Goal: Information Seeking & Learning: Learn about a topic

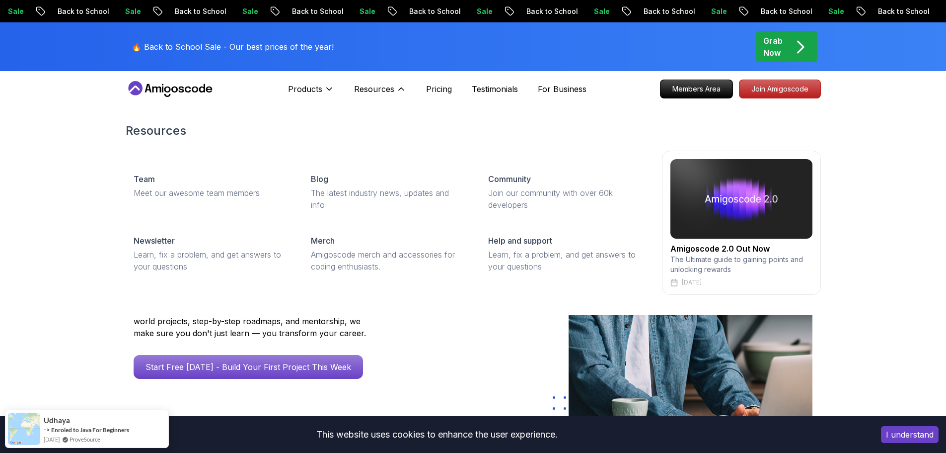
click at [723, 208] on img at bounding box center [742, 198] width 142 height 79
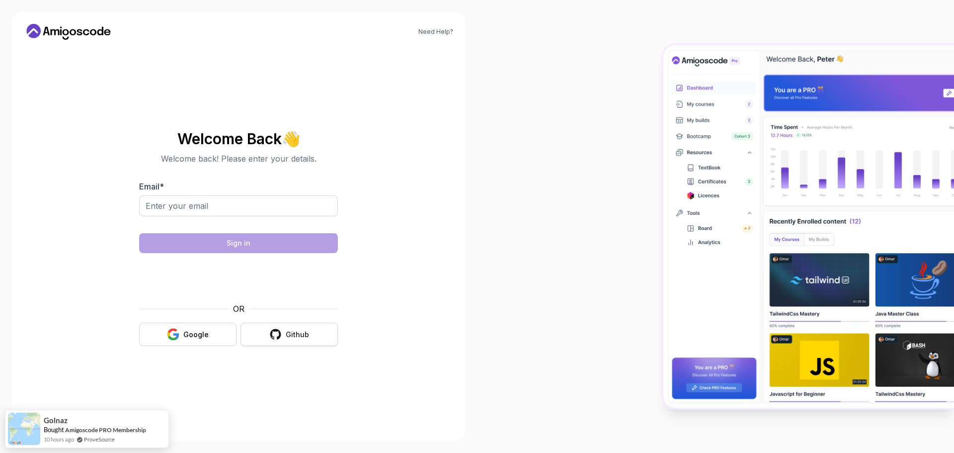
click at [277, 327] on button "Github" at bounding box center [288, 333] width 97 height 23
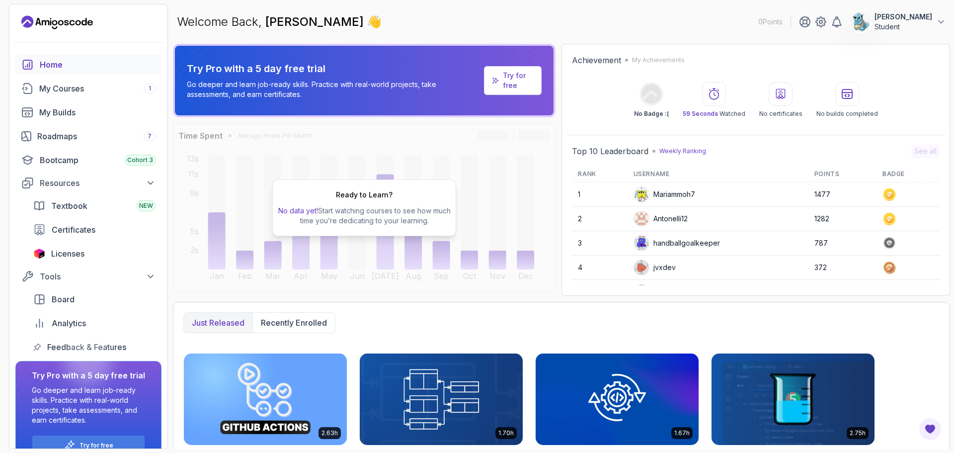
click at [352, 196] on h2 "Ready to Learn?" at bounding box center [364, 195] width 57 height 10
click at [117, 162] on div "Bootcamp Cohort 3" at bounding box center [98, 160] width 116 height 12
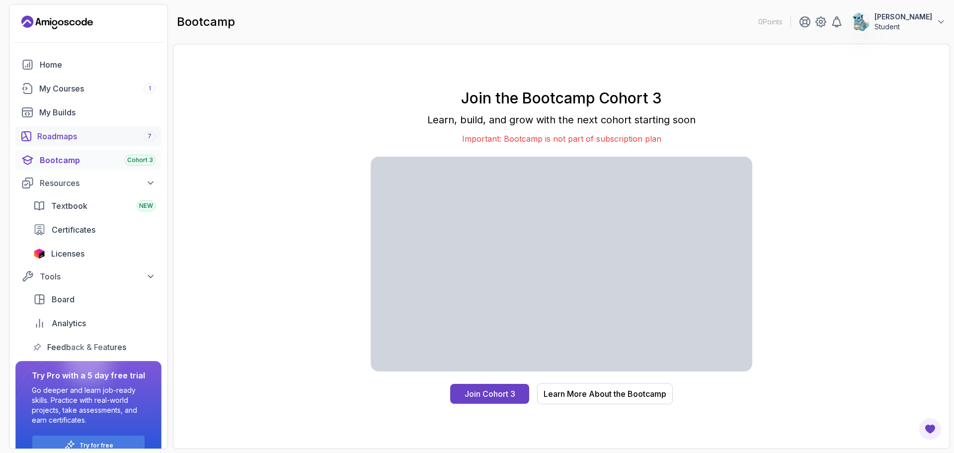
click at [73, 131] on div "Roadmaps 7" at bounding box center [96, 136] width 118 height 12
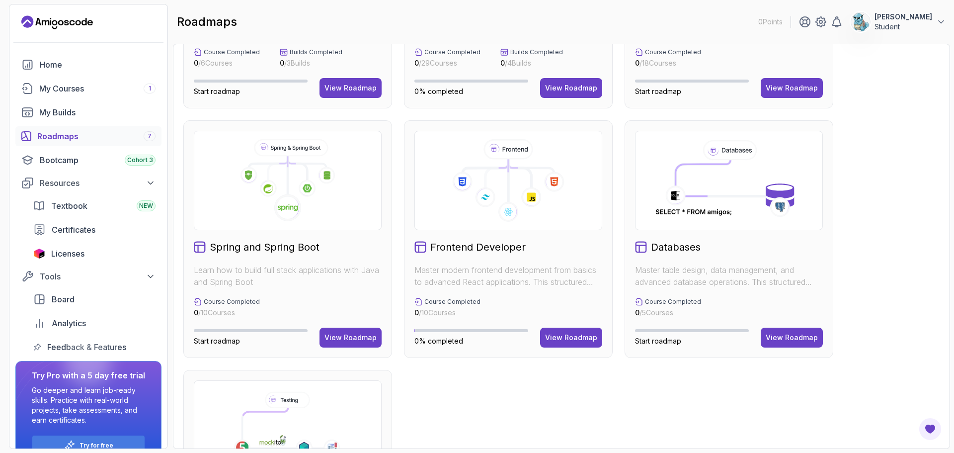
scroll to position [248, 0]
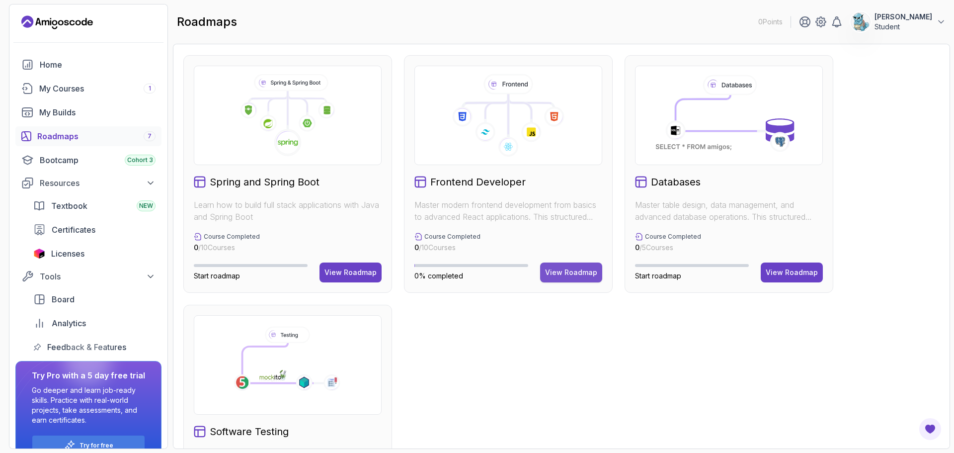
click at [567, 269] on div "View Roadmap" at bounding box center [571, 272] width 52 height 10
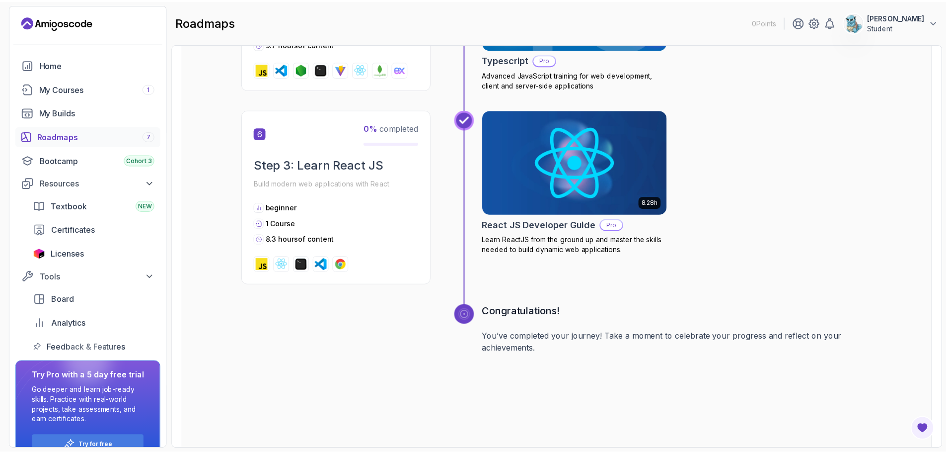
scroll to position [1301, 0]
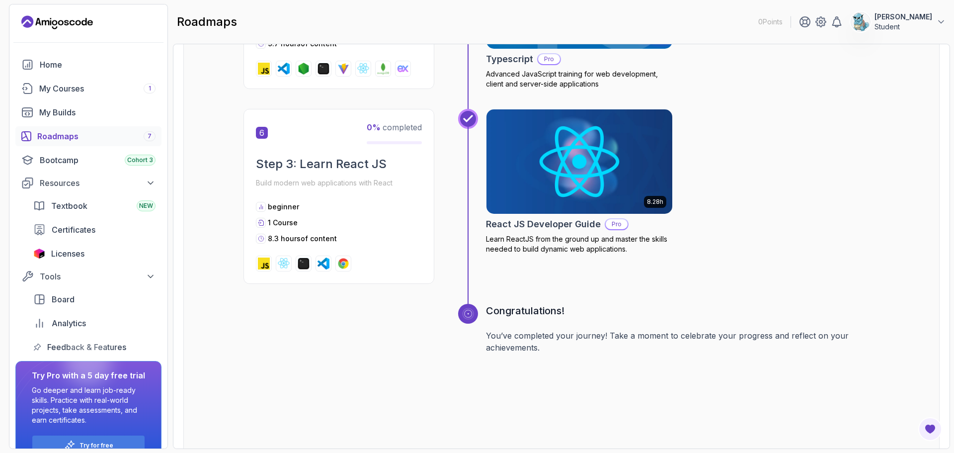
click at [550, 192] on img at bounding box center [579, 161] width 195 height 109
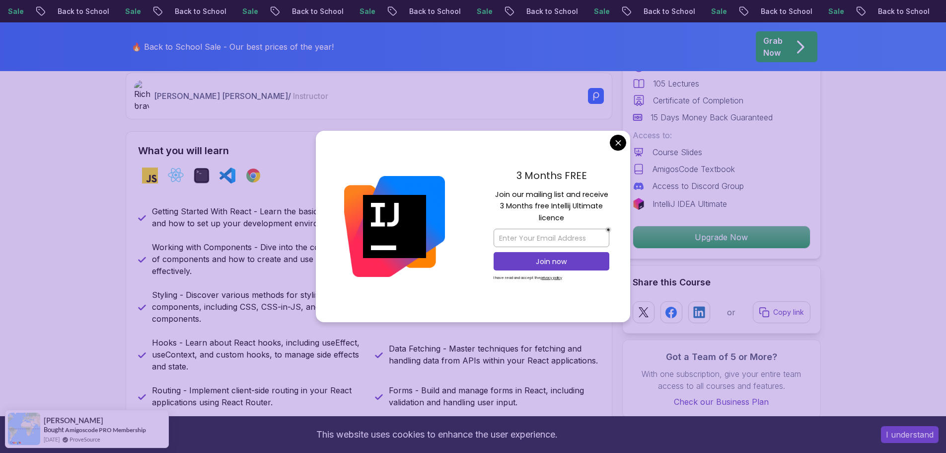
scroll to position [397, 0]
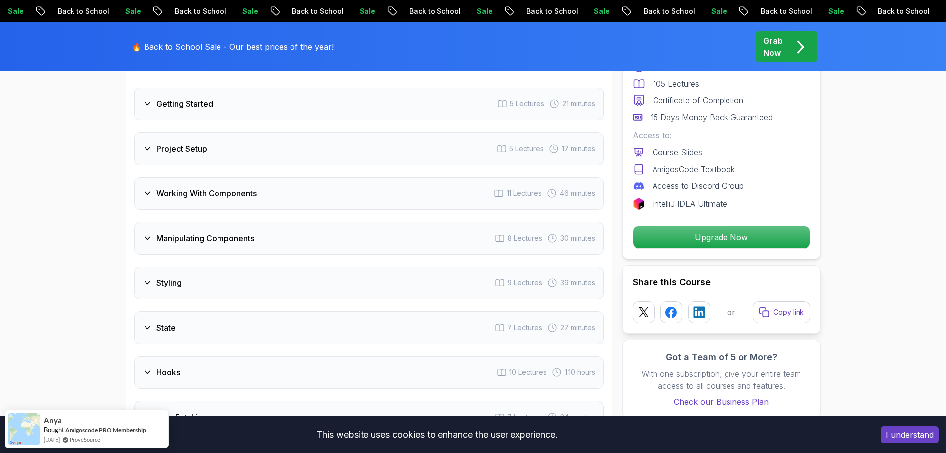
scroll to position [1590, 0]
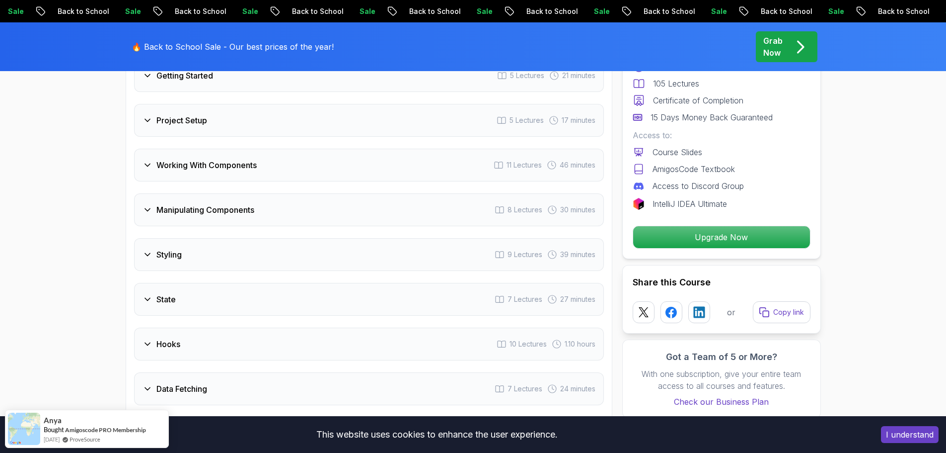
click at [251, 181] on div "Working With Components 11 Lectures 46 minutes" at bounding box center [369, 165] width 470 height 33
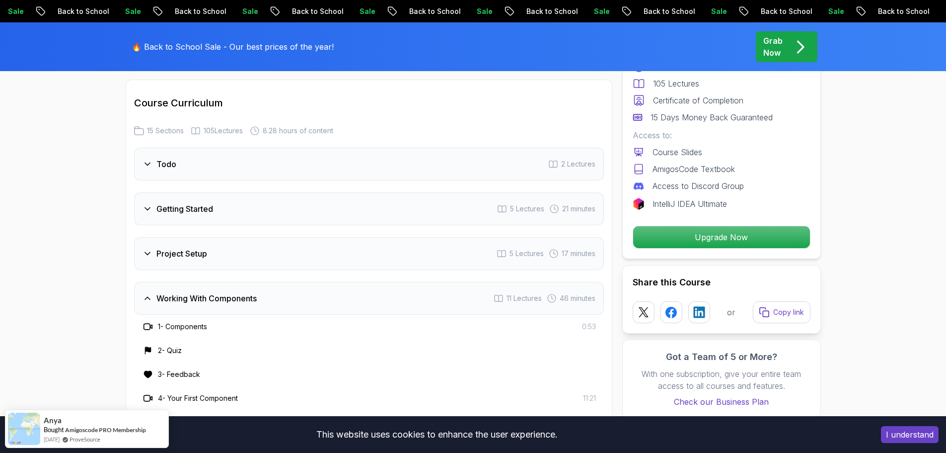
scroll to position [1391, 0]
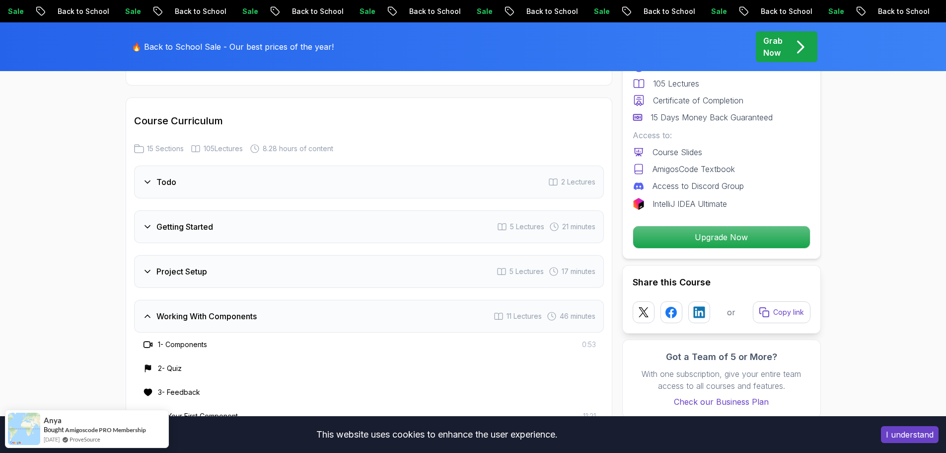
click at [241, 271] on div "Project Setup 5 Lectures 17 minutes" at bounding box center [369, 271] width 470 height 33
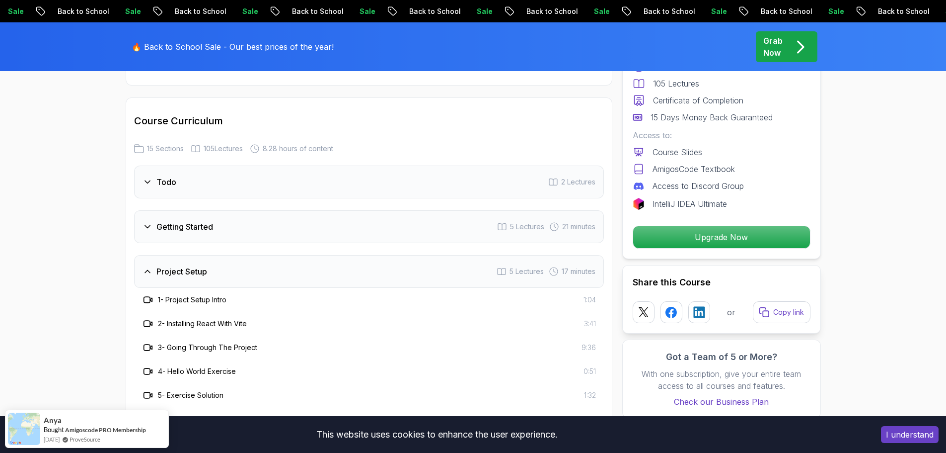
click at [256, 235] on div "Getting Started 5 Lectures 21 minutes" at bounding box center [369, 226] width 470 height 33
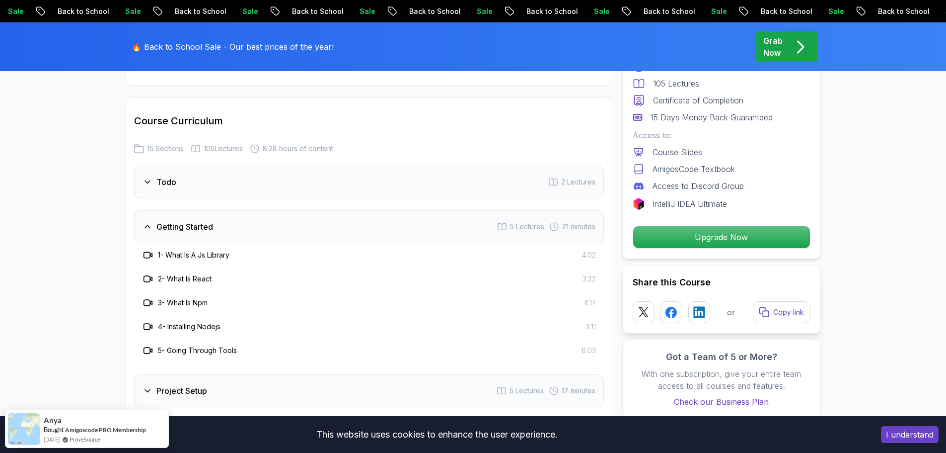
click at [261, 190] on div "Todo 2 Lectures" at bounding box center [369, 181] width 470 height 33
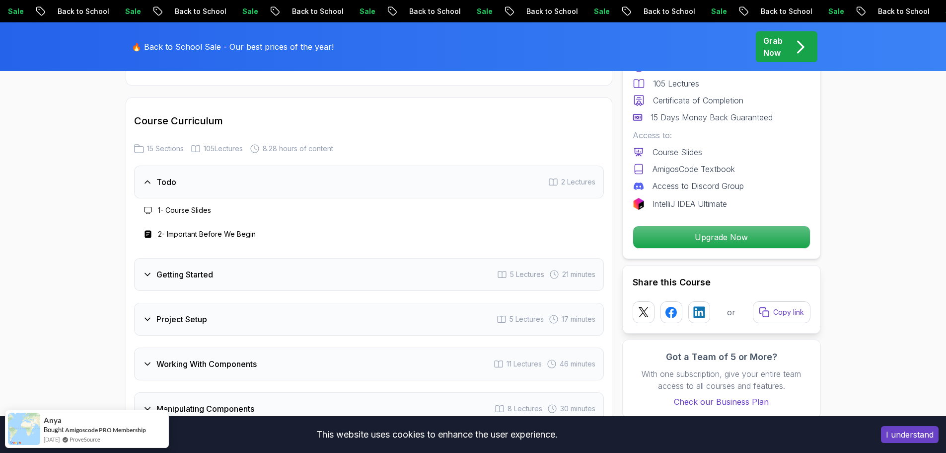
click at [244, 281] on div "Getting Started 5 Lectures 21 minutes" at bounding box center [369, 274] width 470 height 33
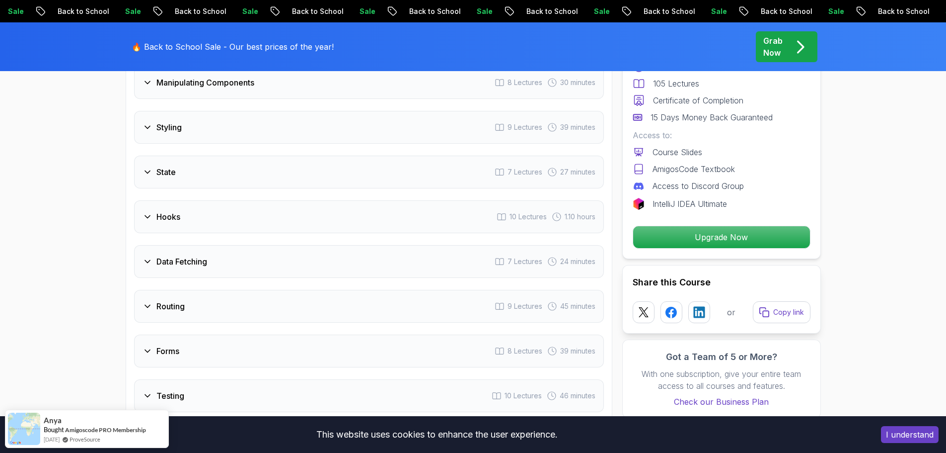
scroll to position [2037, 0]
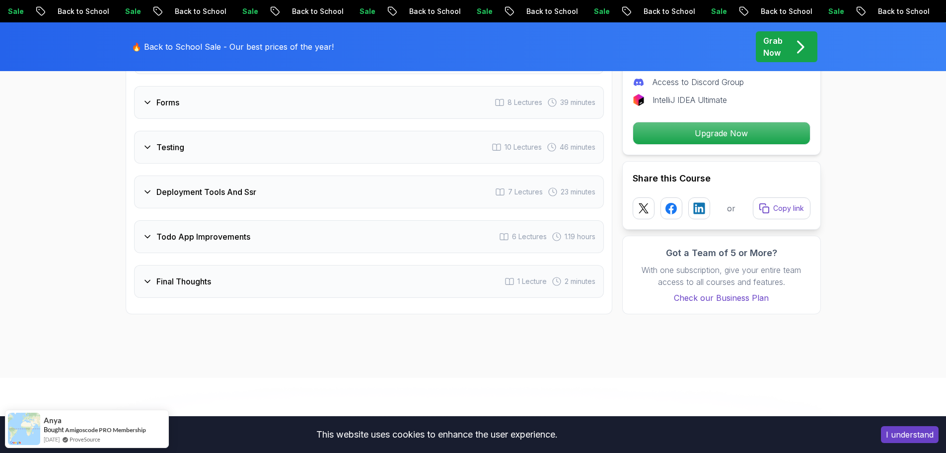
click at [232, 234] on h3 "Todo App Improvements" at bounding box center [203, 236] width 94 height 12
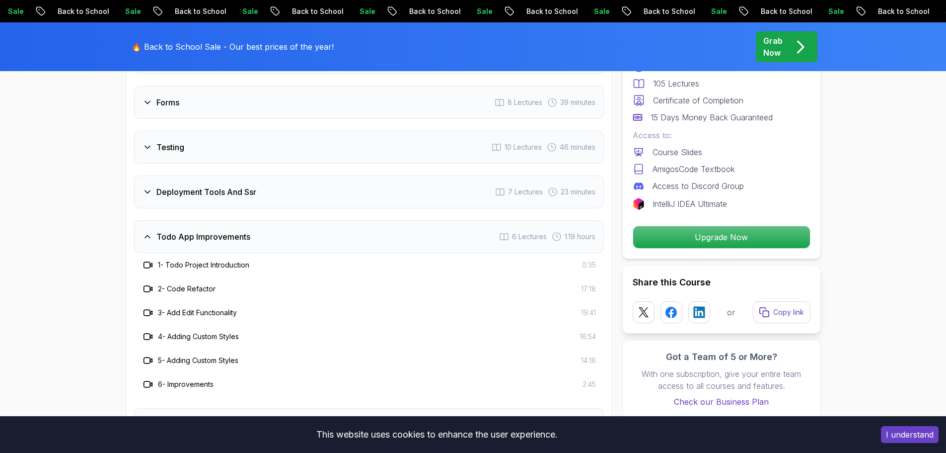
click at [232, 234] on h3 "Todo App Improvements" at bounding box center [203, 236] width 94 height 12
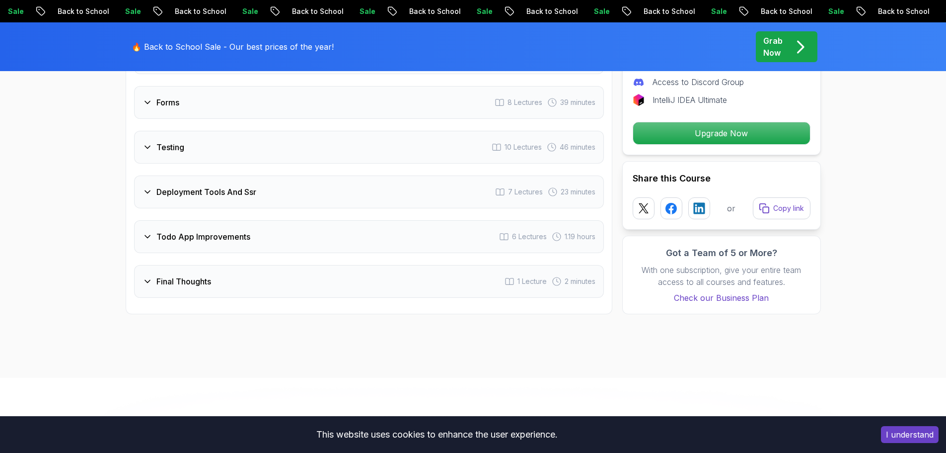
click at [239, 274] on div "Final Thoughts 1 Lecture 2 minutes" at bounding box center [369, 281] width 470 height 33
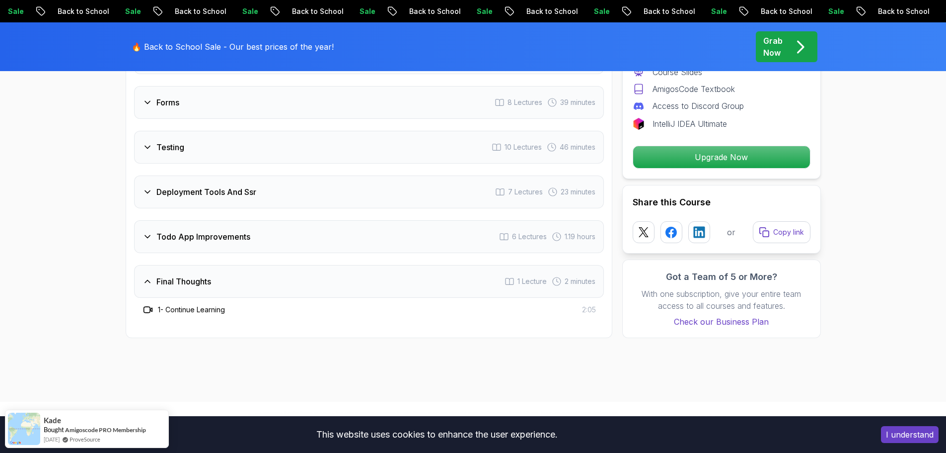
click at [239, 274] on div "Final Thoughts 1 Lecture 2 minutes" at bounding box center [369, 281] width 470 height 33
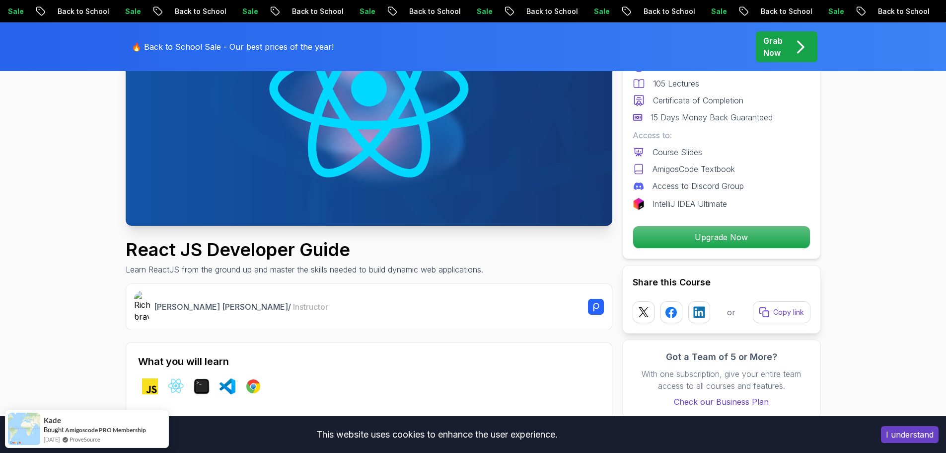
scroll to position [0, 0]
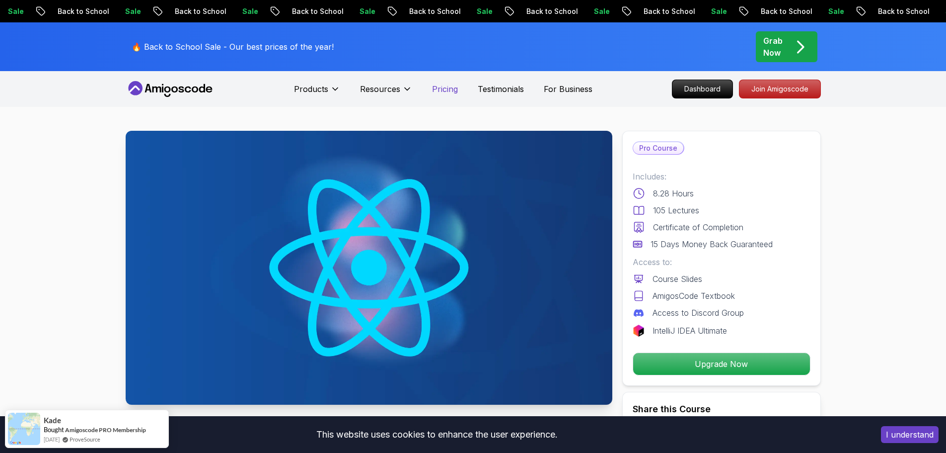
click at [438, 90] on p "Pricing" at bounding box center [445, 89] width 26 height 12
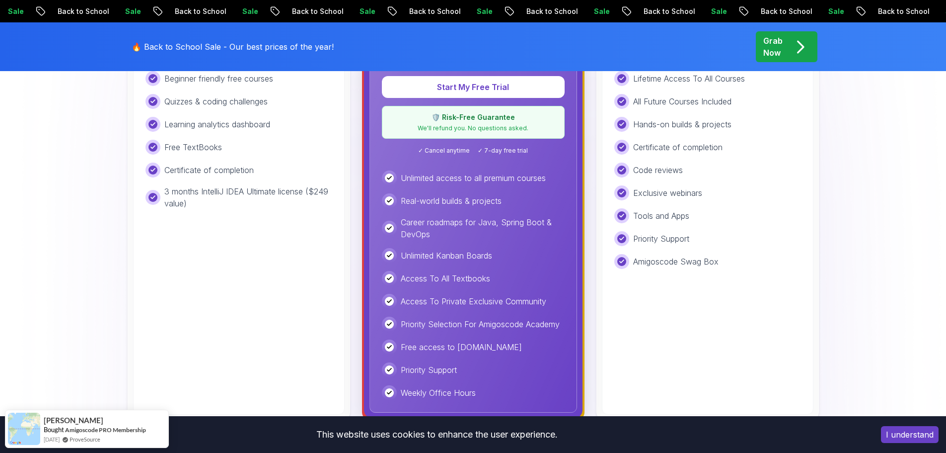
scroll to position [447, 0]
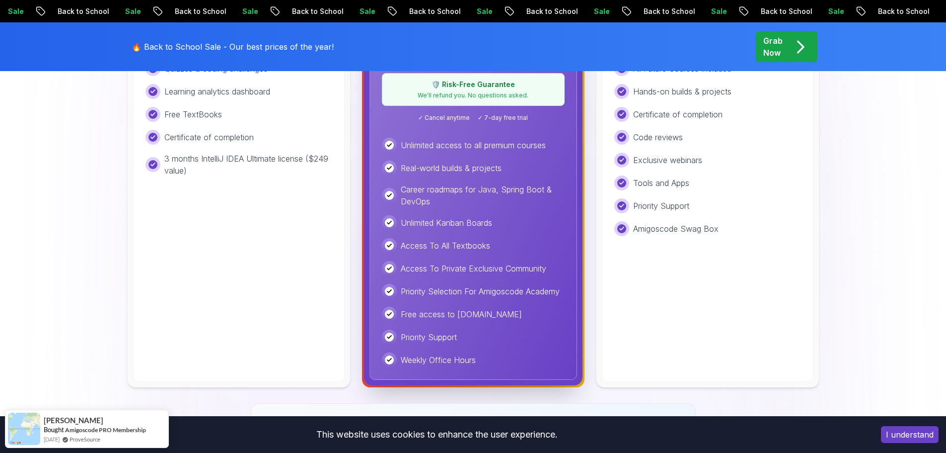
click at [779, 48] on p "Grab Now" at bounding box center [772, 47] width 19 height 24
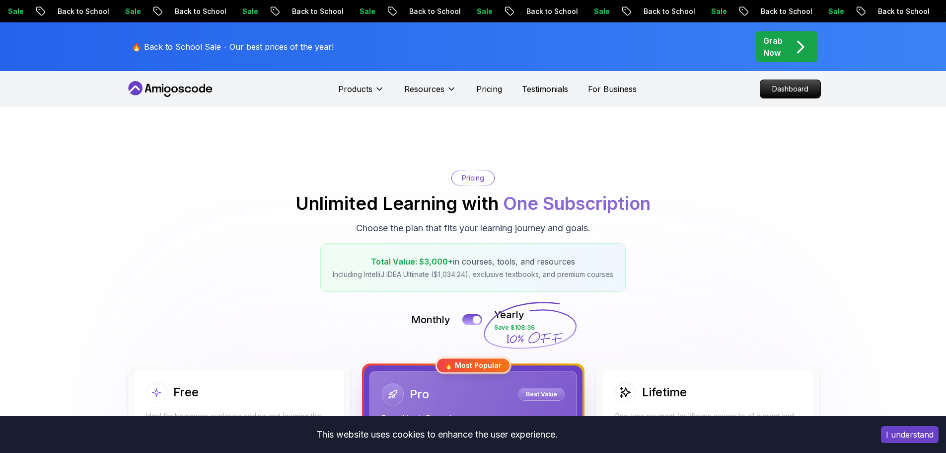
click at [778, 40] on p "Grab Now" at bounding box center [772, 47] width 19 height 24
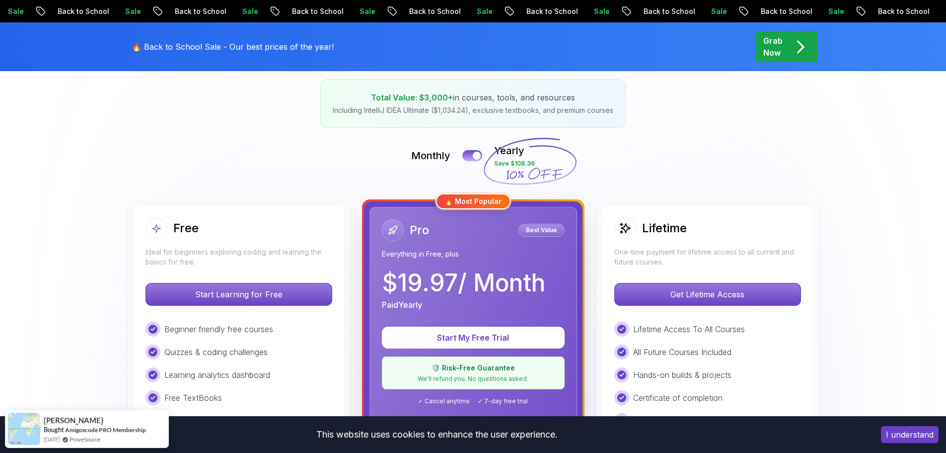
scroll to position [149, 0]
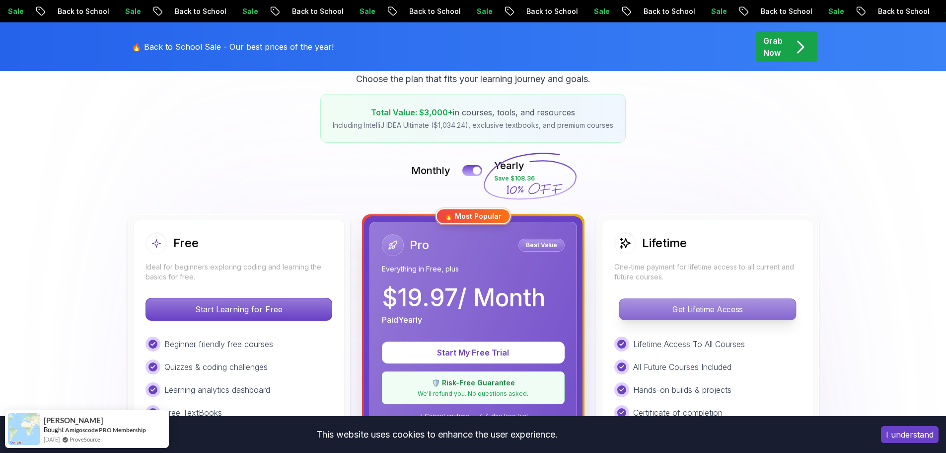
click at [758, 314] on p "Get Lifetime Access" at bounding box center [707, 309] width 176 height 21
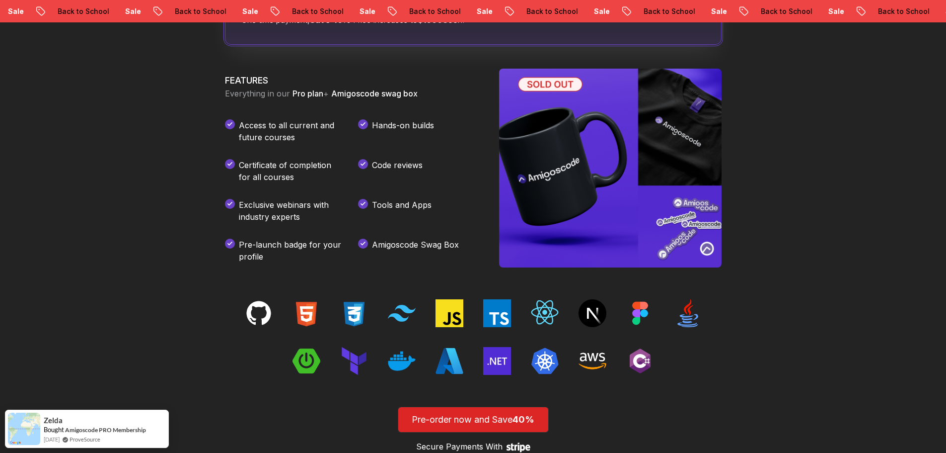
scroll to position [1341, 0]
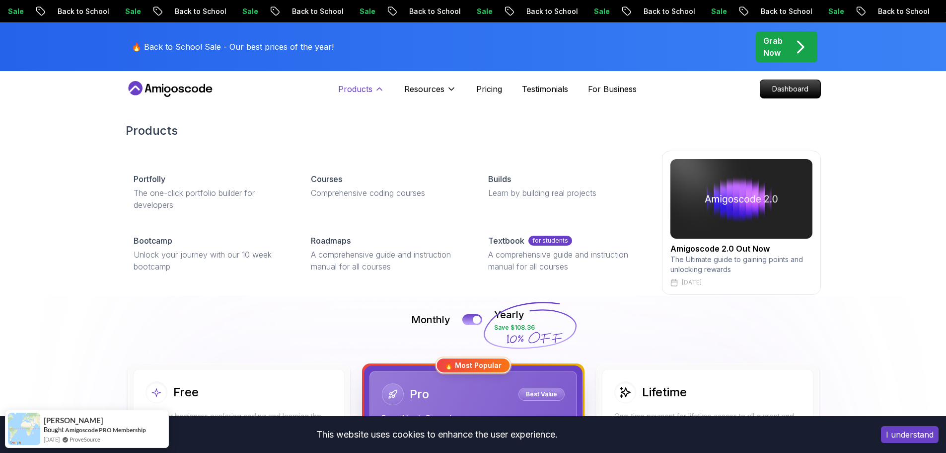
click at [361, 97] on button "Products" at bounding box center [361, 93] width 46 height 20
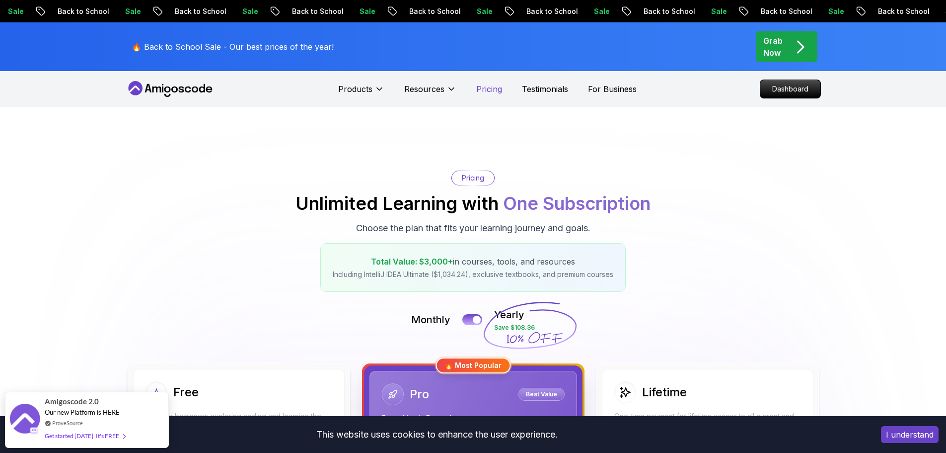
click at [494, 89] on p "Pricing" at bounding box center [489, 89] width 26 height 12
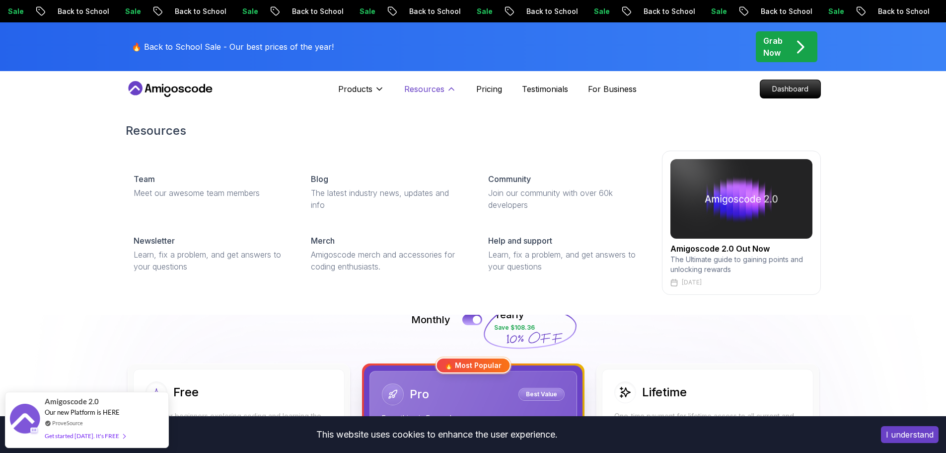
click at [448, 86] on icon at bounding box center [452, 89] width 10 height 10
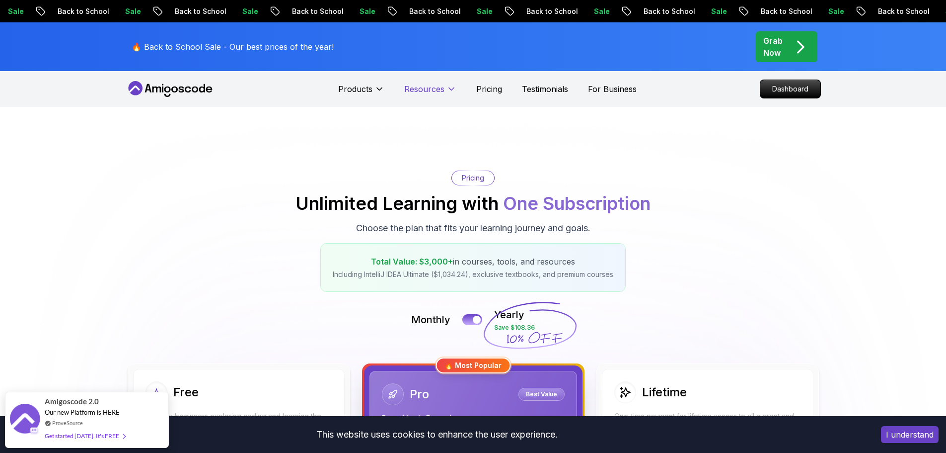
click at [448, 86] on icon at bounding box center [452, 89] width 10 height 10
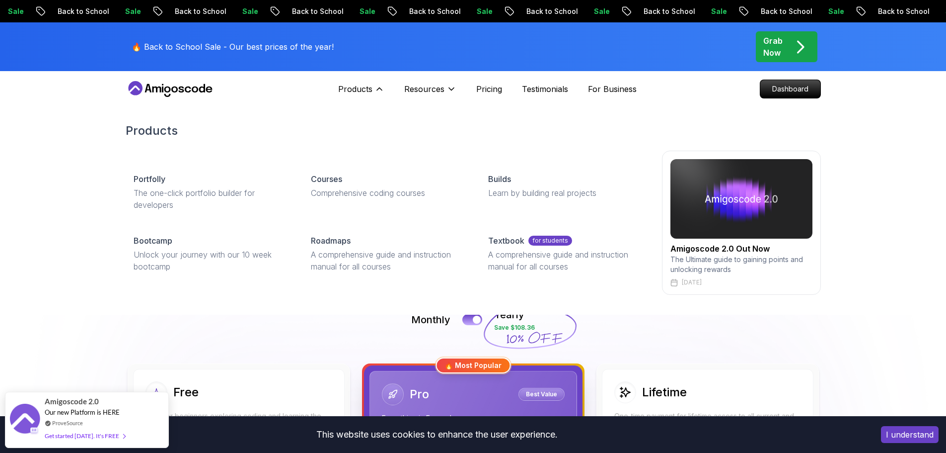
click at [741, 235] on img at bounding box center [742, 198] width 142 height 79
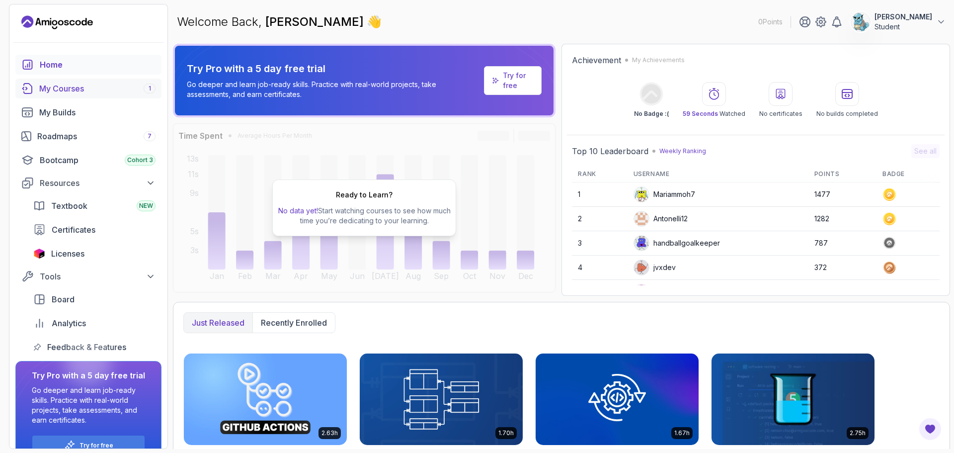
click at [66, 94] on div "My Courses 1" at bounding box center [97, 88] width 116 height 12
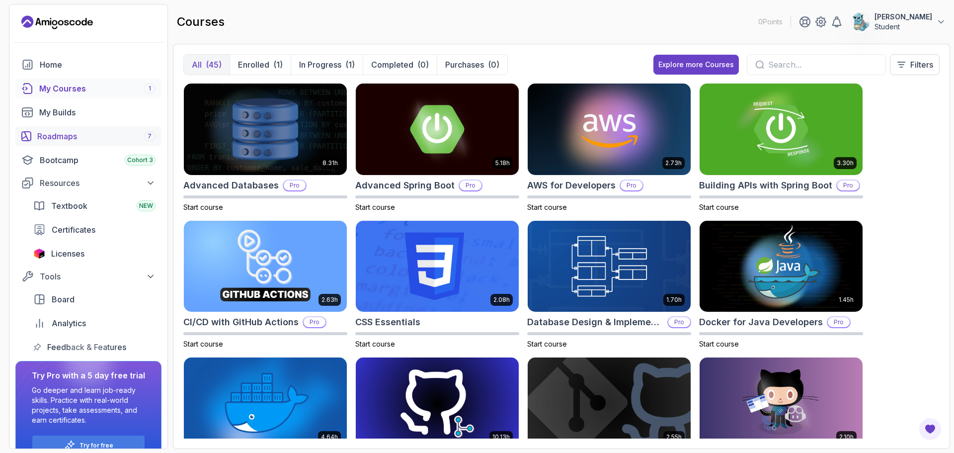
click at [49, 129] on link "Roadmaps 7" at bounding box center [88, 136] width 146 height 20
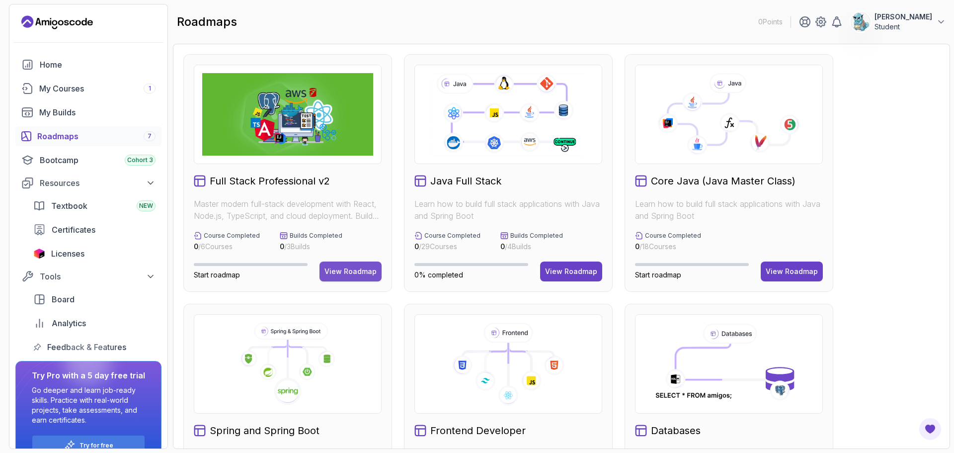
click at [338, 272] on div "View Roadmap" at bounding box center [350, 271] width 52 height 10
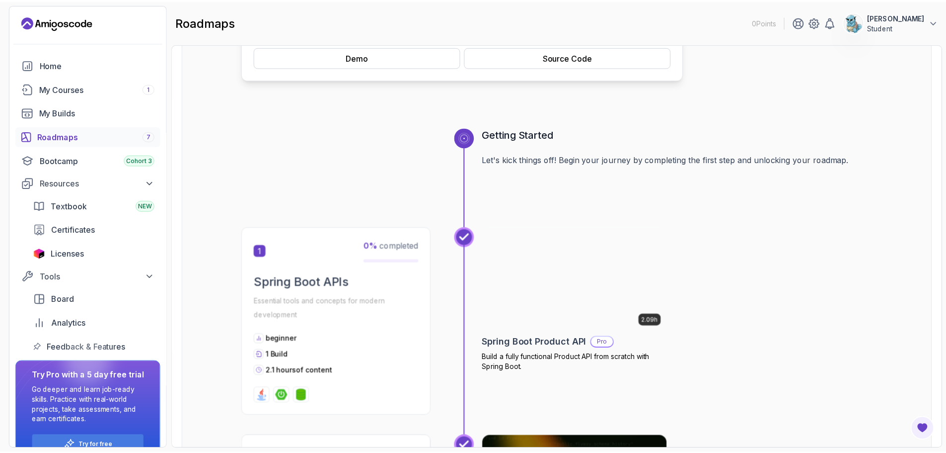
scroll to position [397, 0]
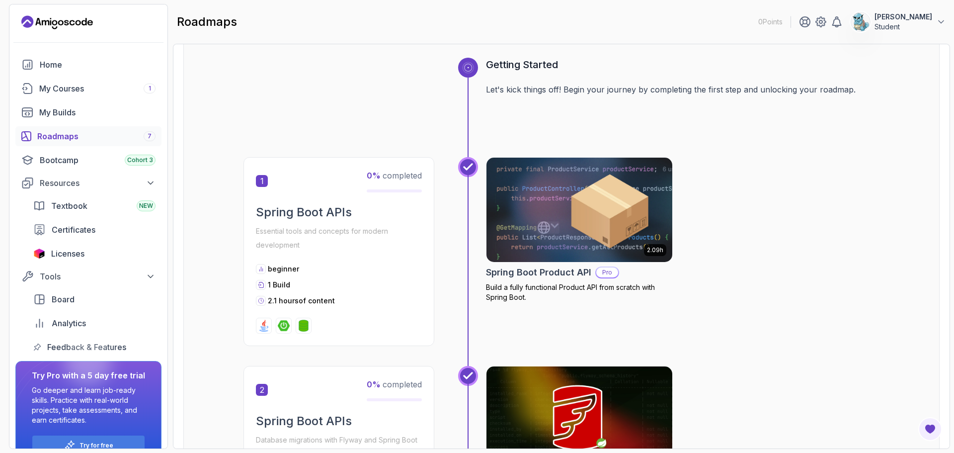
click at [498, 184] on img at bounding box center [579, 209] width 195 height 109
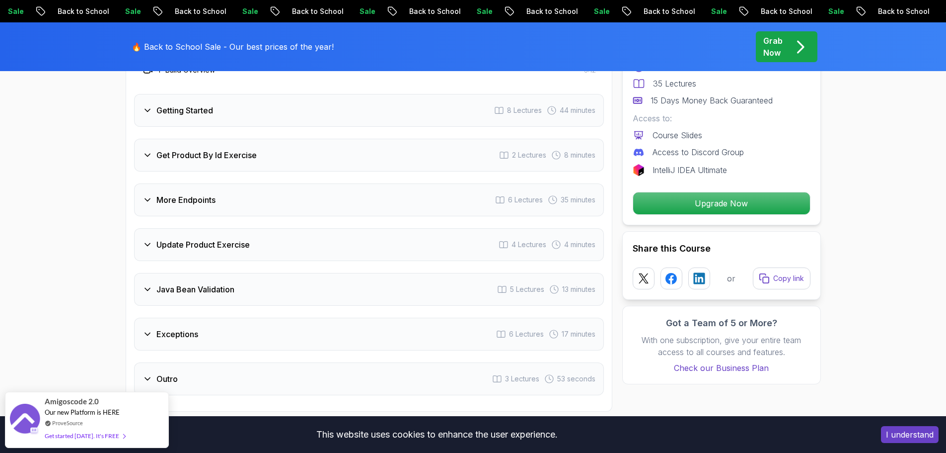
scroll to position [1341, 0]
